Goal: Find specific page/section: Find specific page/section

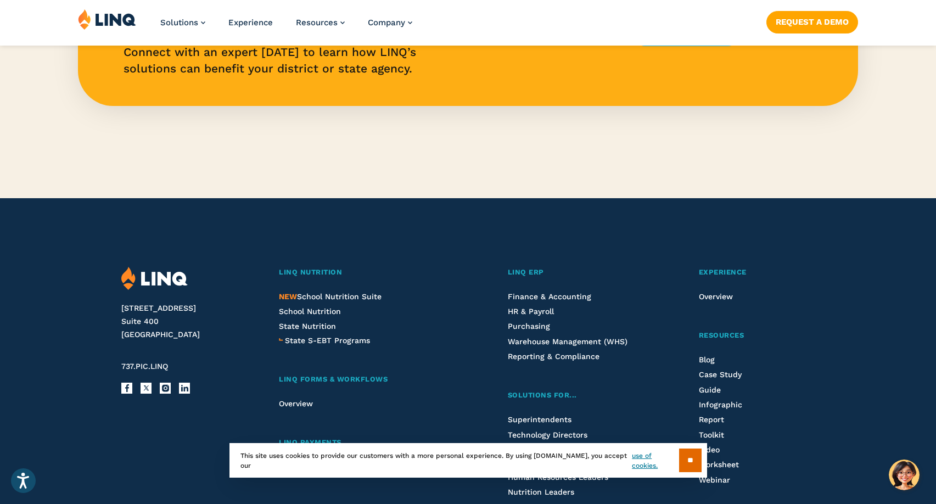
scroll to position [2905, 0]
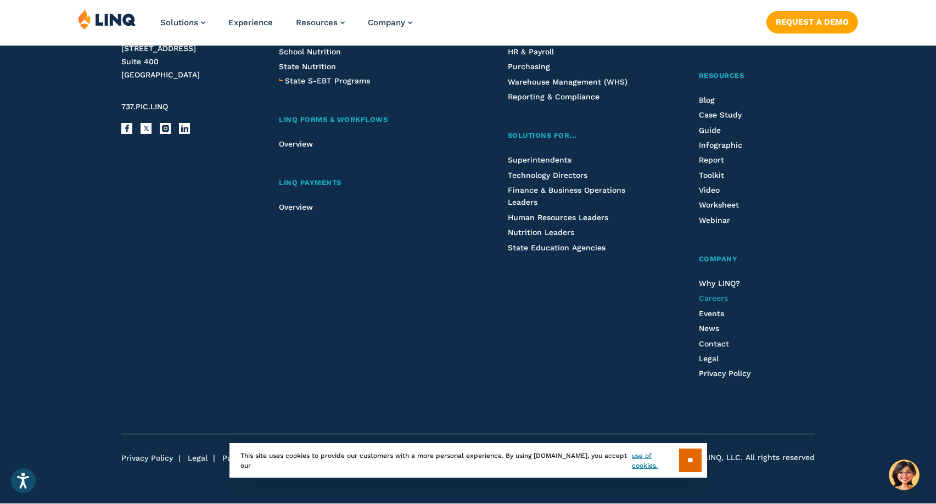
click at [712, 301] on span "Careers" at bounding box center [713, 298] width 29 height 9
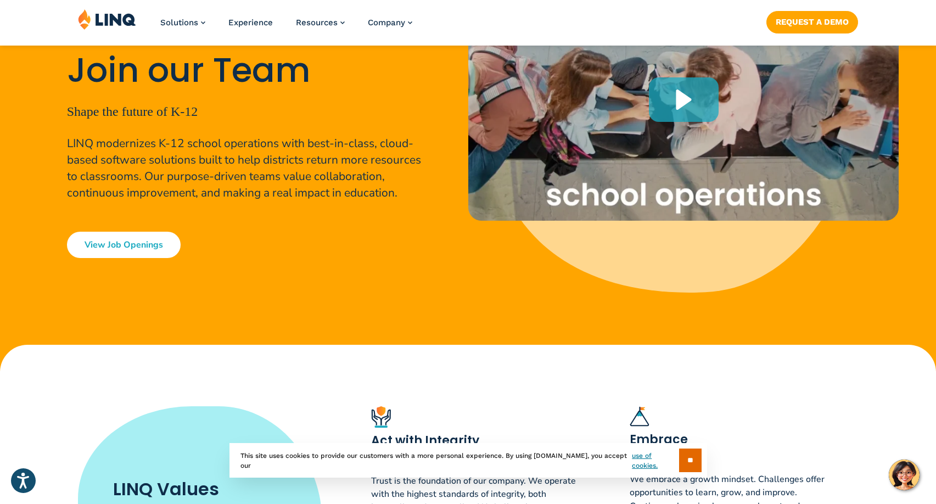
scroll to position [183, 0]
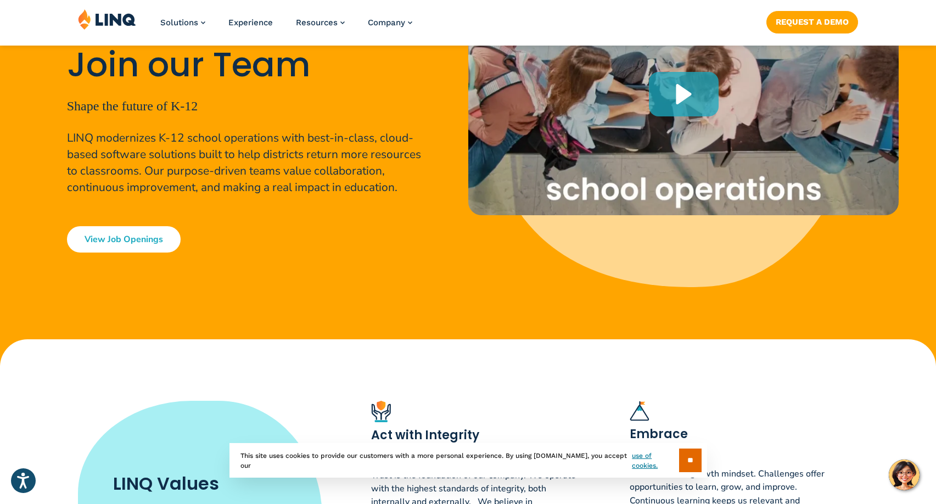
click at [130, 230] on link "View Job Openings" at bounding box center [124, 239] width 114 height 26
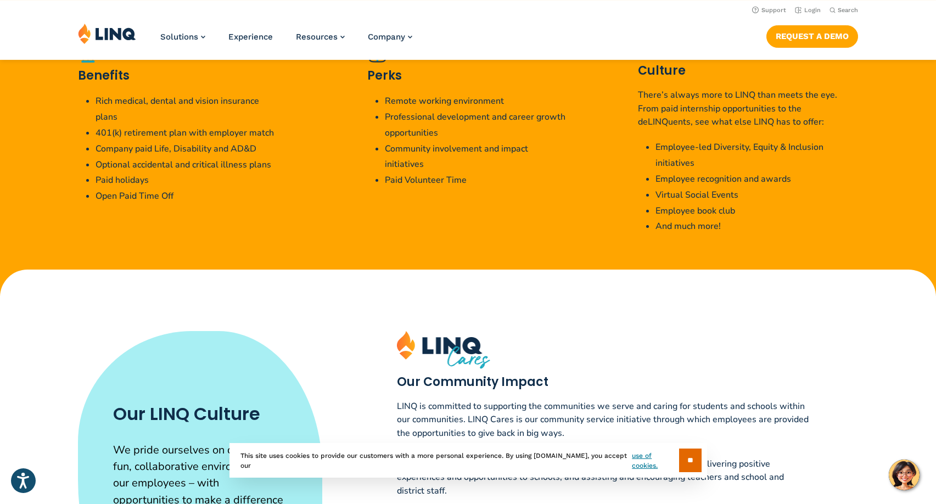
scroll to position [2116, 0]
